Goal: Task Accomplishment & Management: Manage account settings

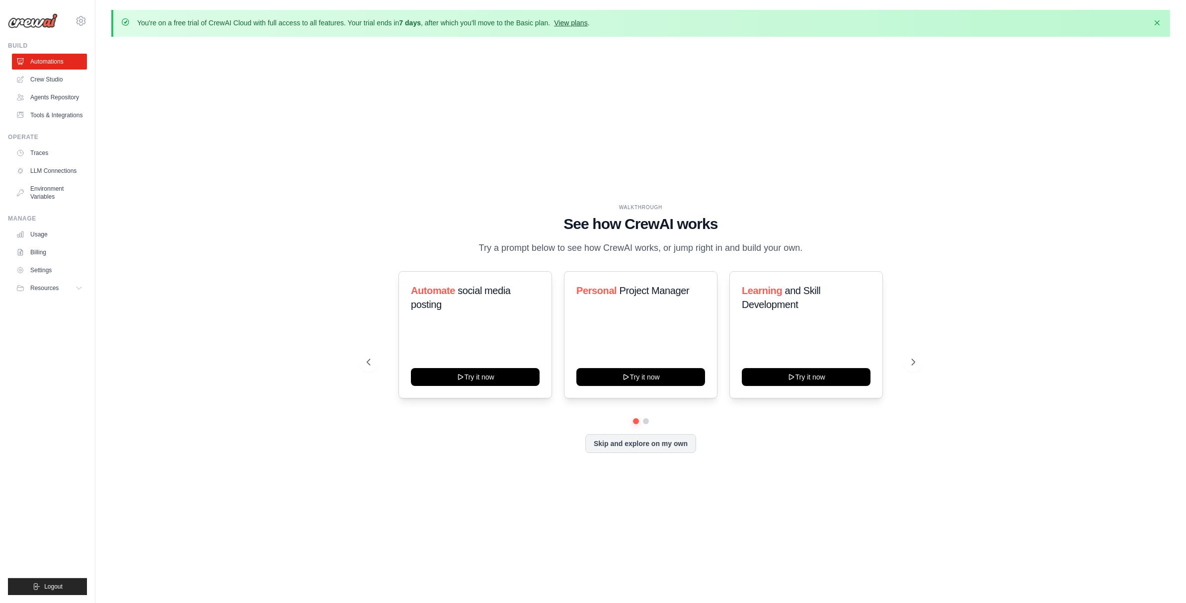
click at [578, 25] on link "View plans" at bounding box center [570, 23] width 33 height 8
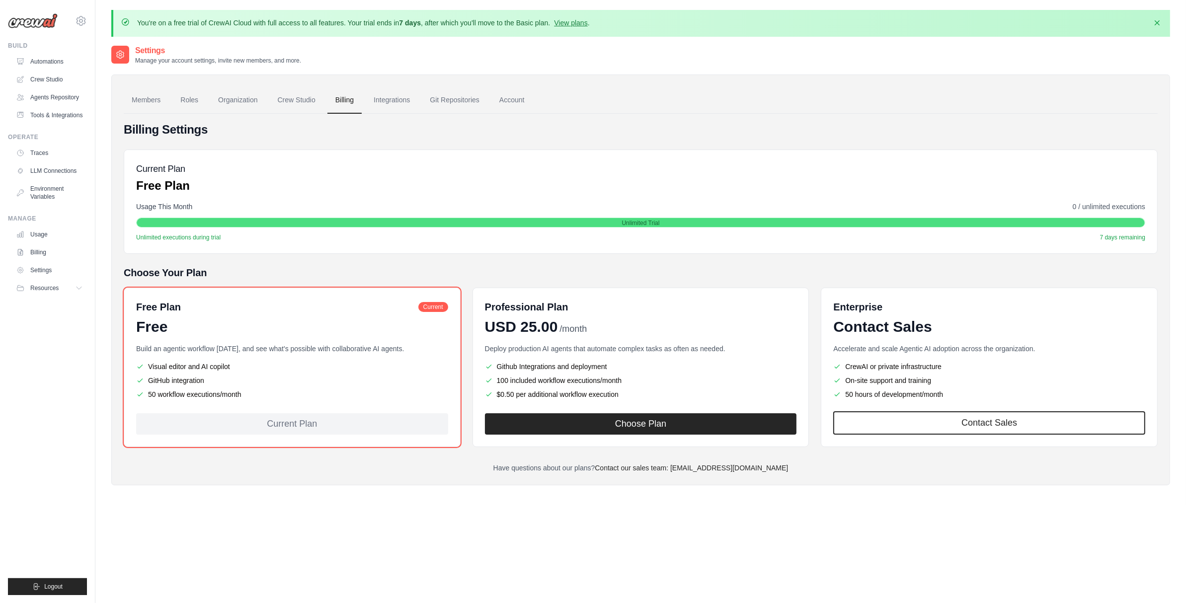
click at [315, 382] on li "GitHub integration" at bounding box center [292, 381] width 312 height 10
click at [308, 97] on link "Crew Studio" at bounding box center [297, 100] width 54 height 27
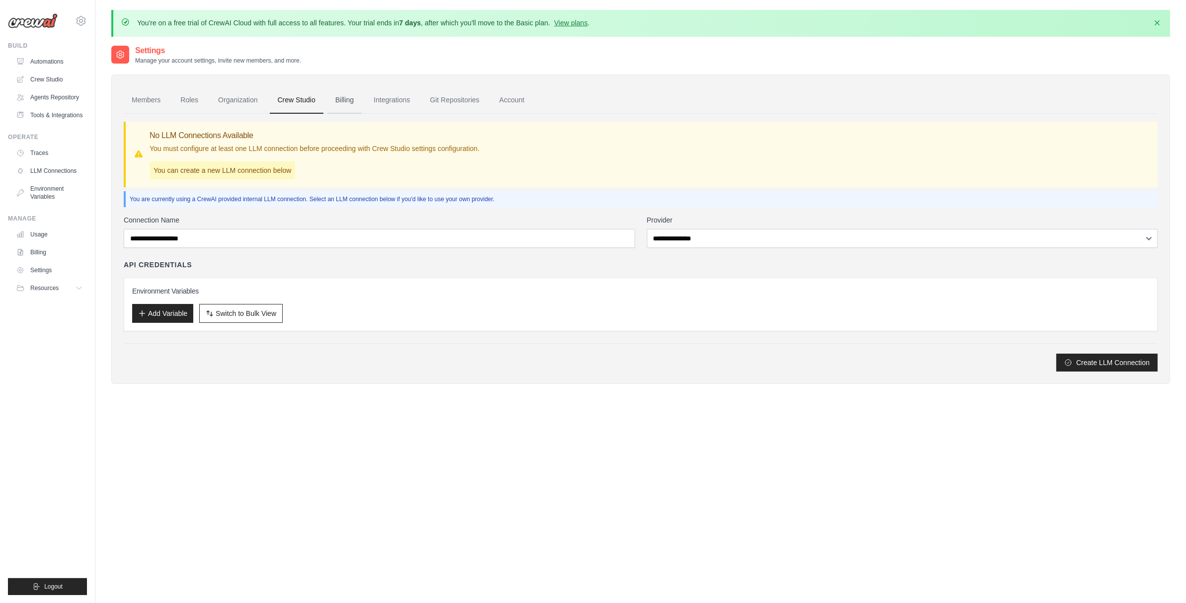
click at [342, 97] on link "Billing" at bounding box center [344, 100] width 34 height 27
